Goal: Find contact information: Find contact information

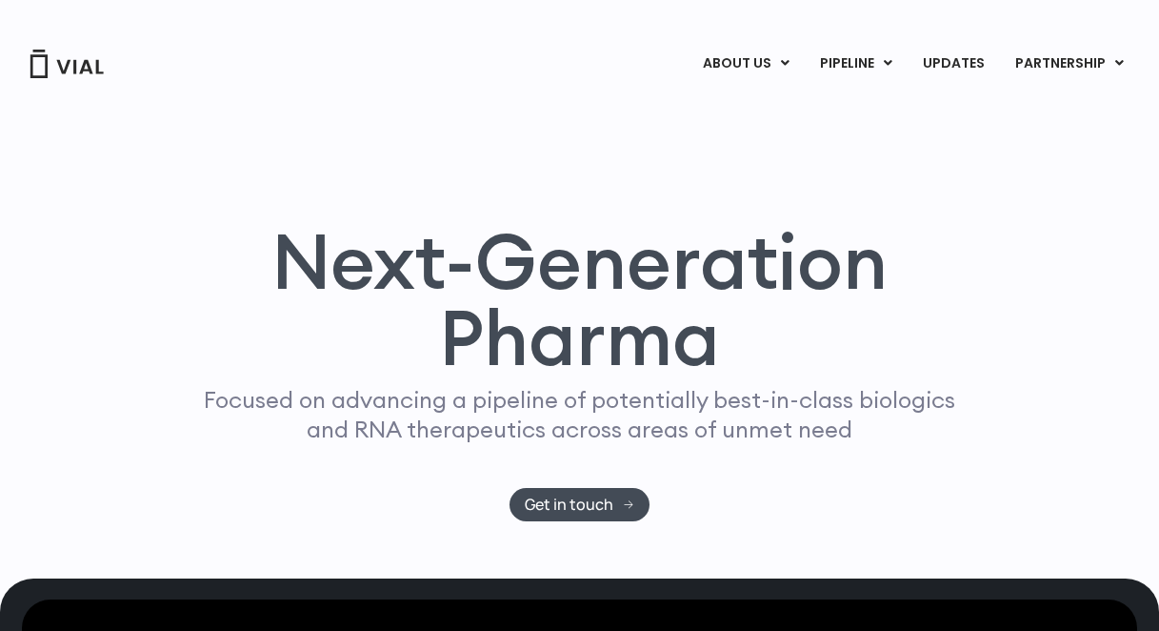
drag, startPoint x: 337, startPoint y: 148, endPoint x: 337, endPoint y: 173, distance: 25.7
click at [337, 164] on div "Next-Generation Pharma Focused on advancing a pipeline of potentially best-in-c…" at bounding box center [580, 329] width 1102 height 498
click at [337, 173] on div "Next-Generation Pharma Focused on advancing a pipeline of potentially best-in-c…" at bounding box center [580, 329] width 1102 height 498
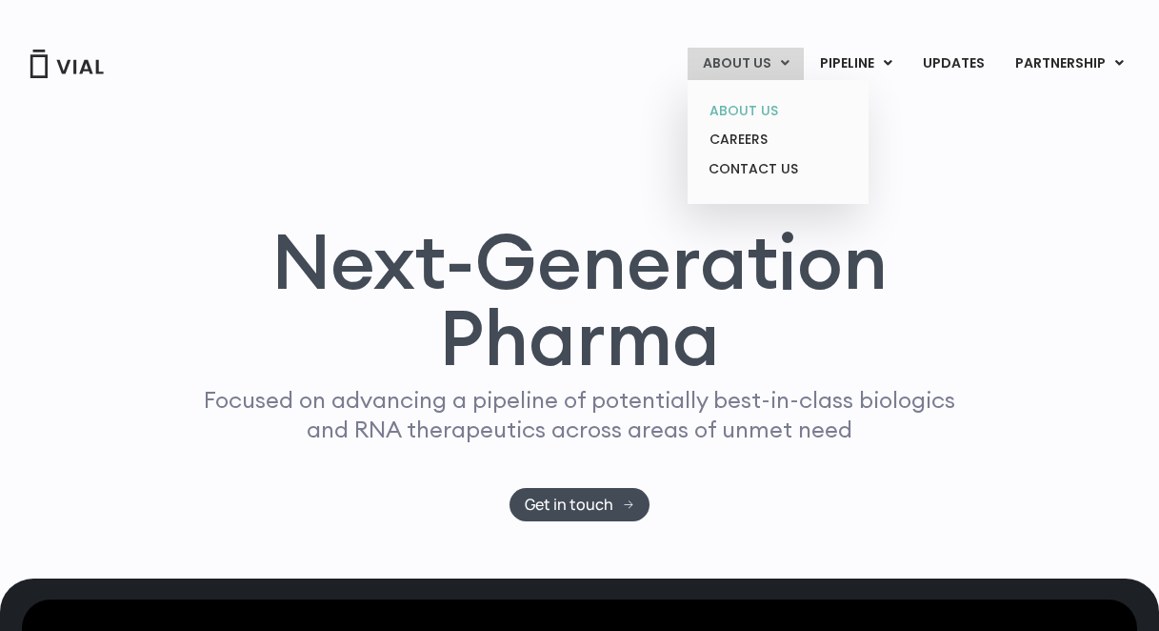
click at [761, 109] on link "ABOUT US" at bounding box center [778, 111] width 167 height 30
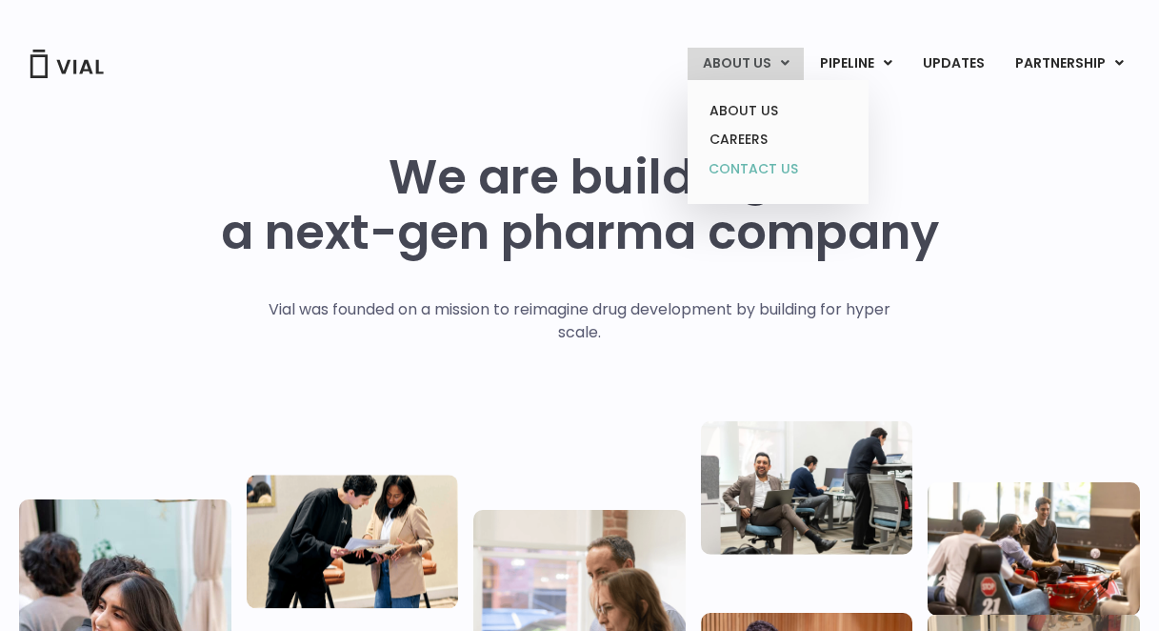
click at [767, 171] on link "CONTACT US" at bounding box center [778, 169] width 167 height 30
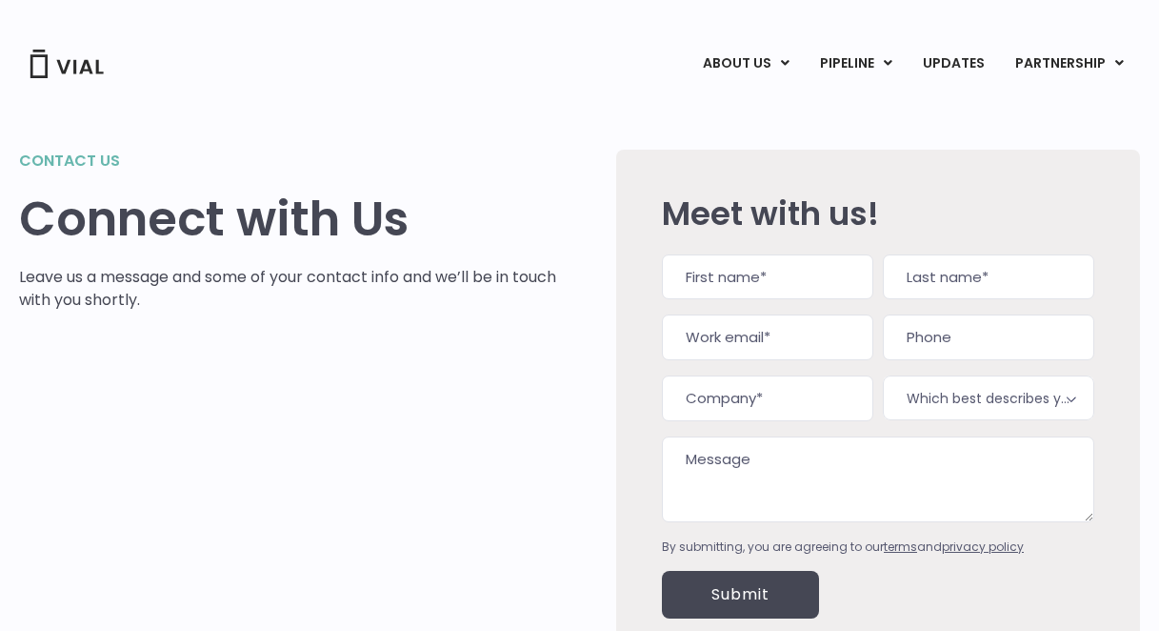
click at [1071, 397] on b at bounding box center [1071, 398] width 23 height 23
